Goal: Navigation & Orientation: Find specific page/section

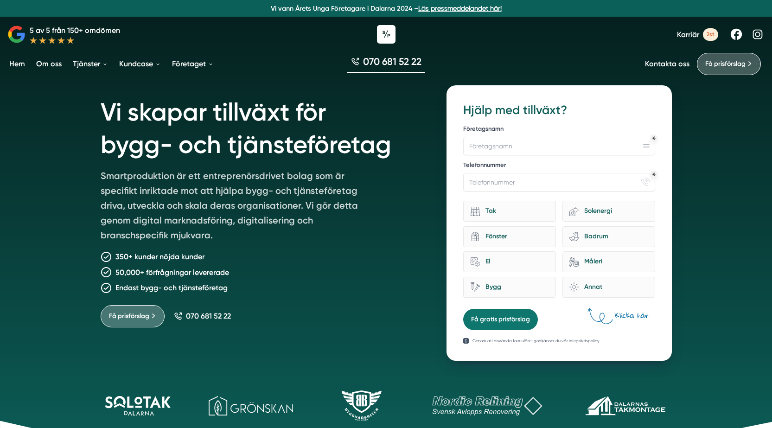
click at [721, 260] on div "Vi skapar tillväxt för bygg- och tjänsteföretag Smartproduktion är ett entrepre…" at bounding box center [386, 232] width 772 height 465
click at [22, 67] on link "Hem" at bounding box center [16, 64] width 19 height 24
click at [708, 138] on div "Vi skapar tillväxt för bygg- och tjänsteföretag Smartproduktion är ett entrepre…" at bounding box center [386, 232] width 772 height 465
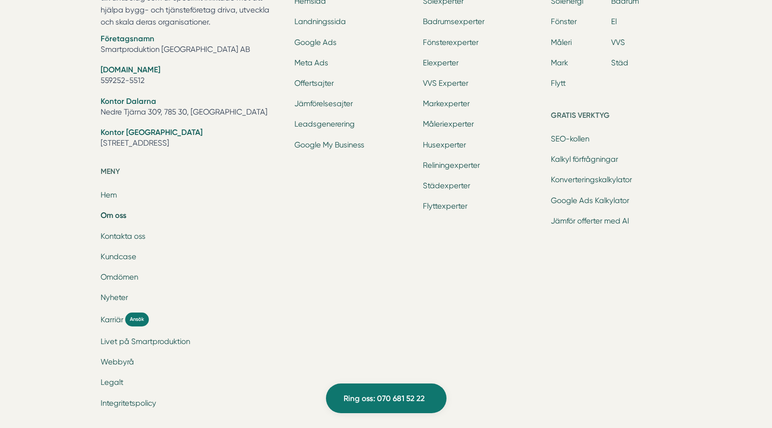
scroll to position [3105, 0]
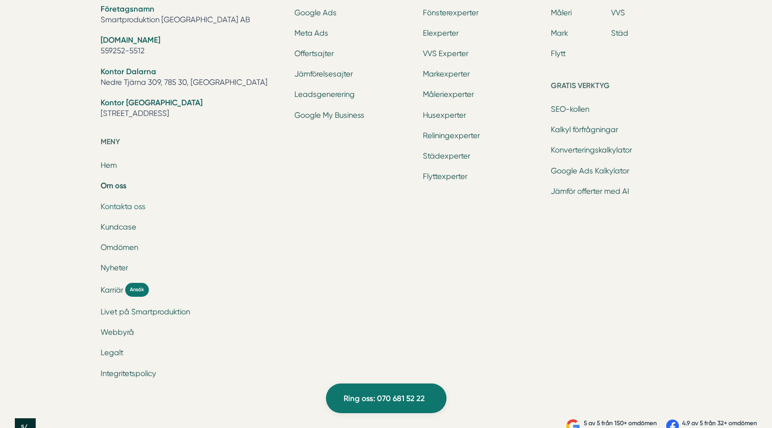
click at [133, 208] on link "Kontakta oss" at bounding box center [123, 206] width 45 height 9
click at [120, 229] on link "Kundcase" at bounding box center [119, 227] width 36 height 9
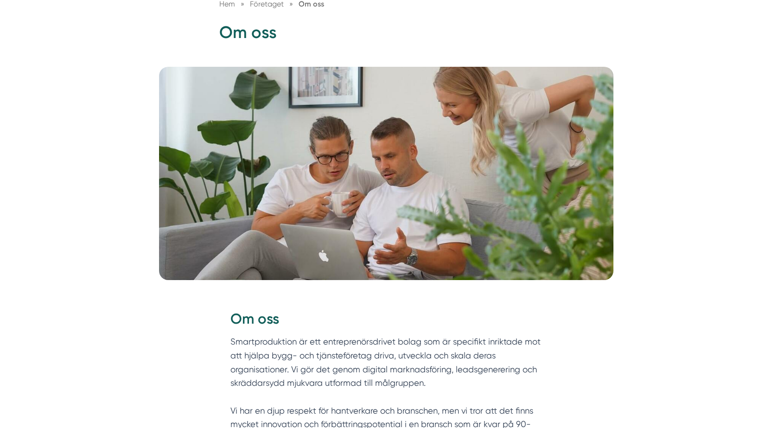
scroll to position [0, 0]
